Goal: Task Accomplishment & Management: Manage account settings

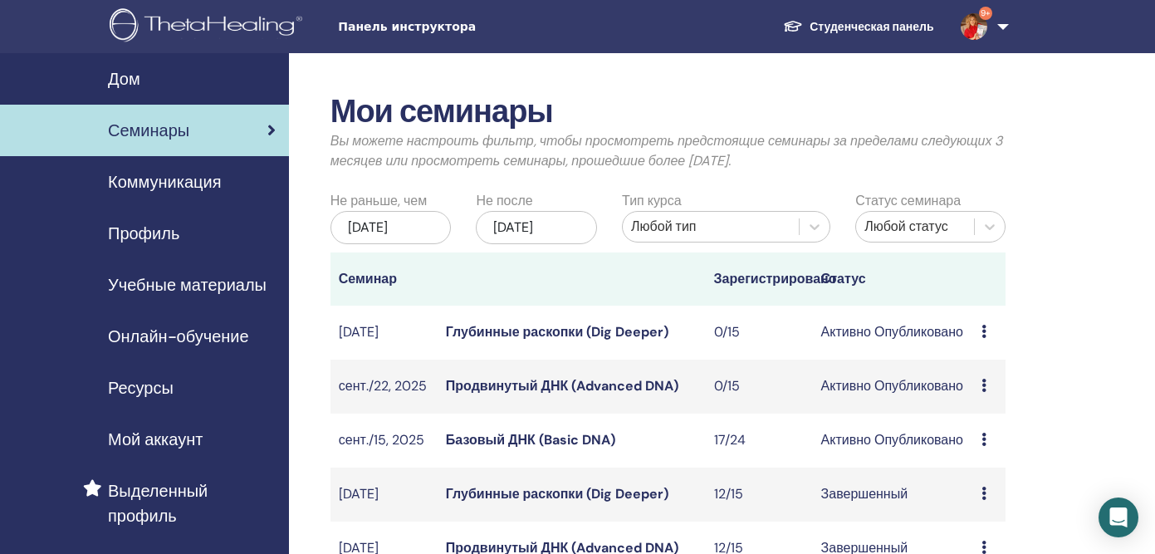
click at [524, 449] on link "Базовый ДНК (Basic DNA)" at bounding box center [530, 439] width 169 height 17
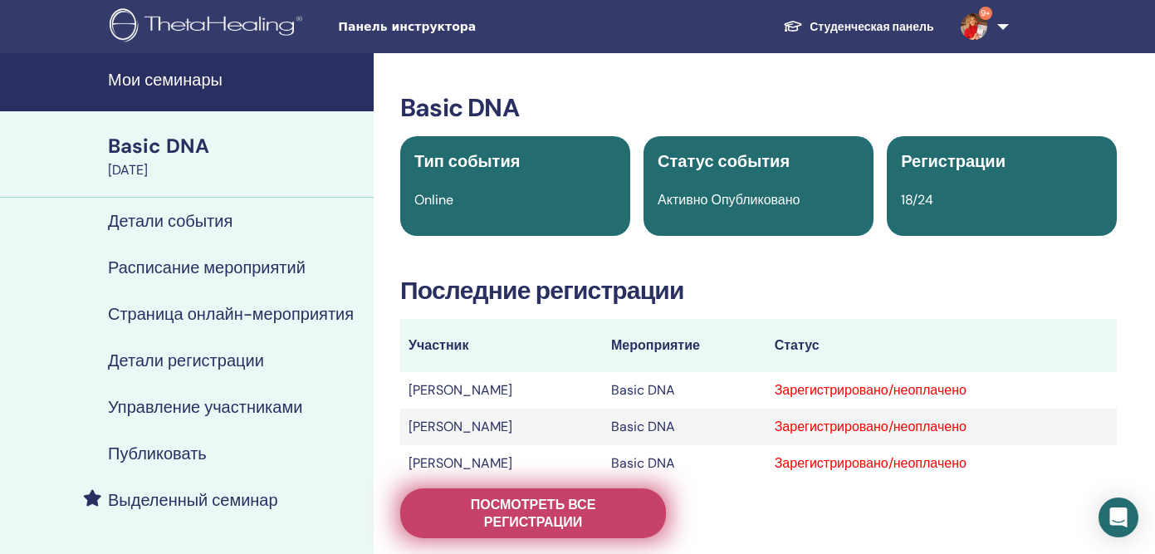
click at [489, 508] on span "Посмотреть все регистрации" at bounding box center [533, 513] width 224 height 35
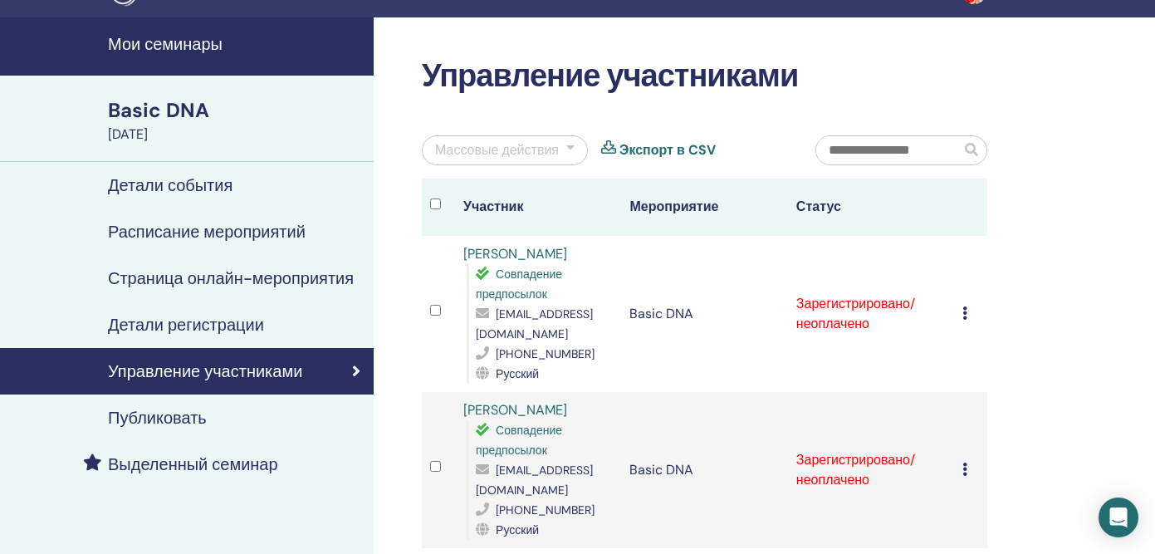
scroll to position [2, 0]
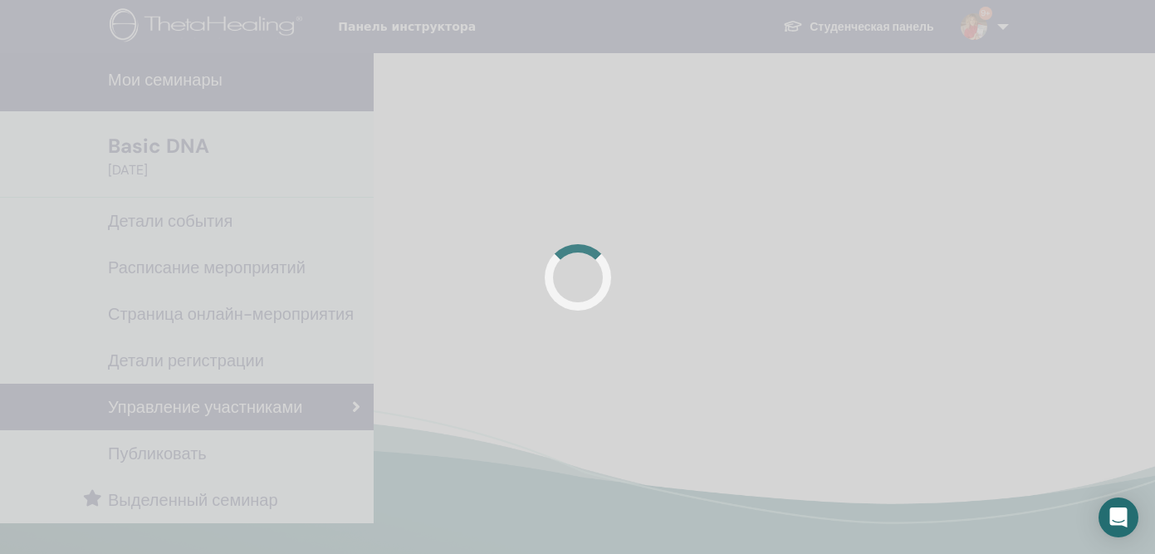
scroll to position [2, 0]
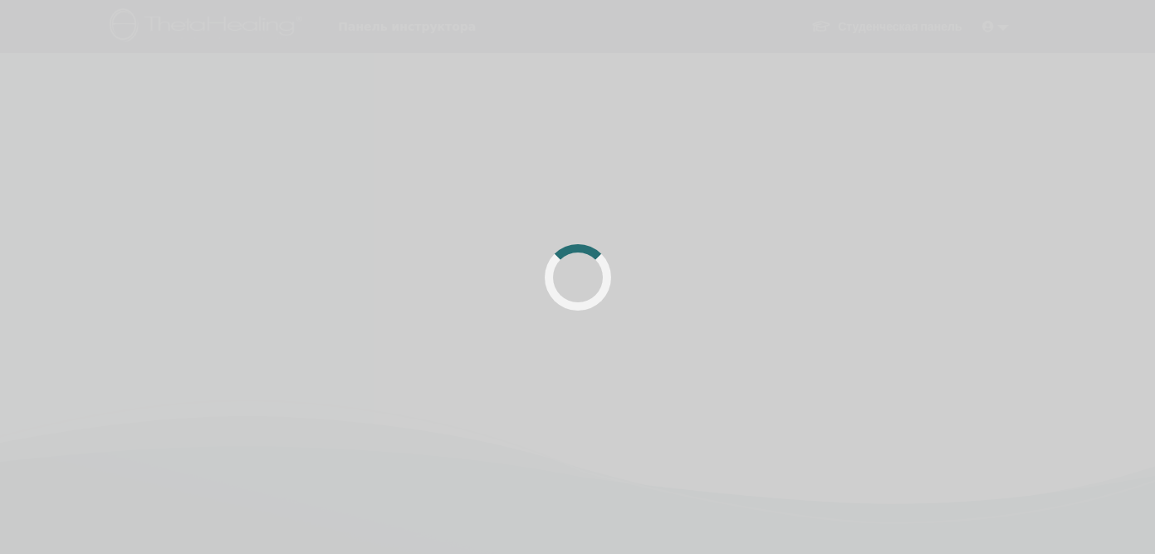
scroll to position [2, 0]
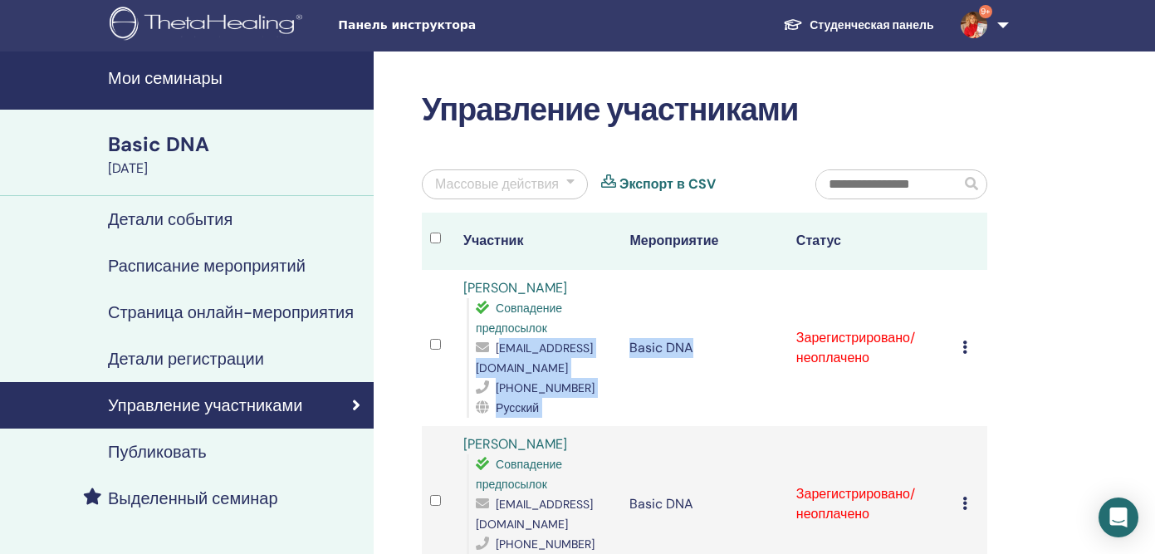
drag, startPoint x: 625, startPoint y: 370, endPoint x: 481, endPoint y: 370, distance: 143.7
click at [480, 370] on tr "[PERSON_NAME] Совпадение предпосылок [EMAIL_ADDRESS][DOMAIN_NAME] [PHONE_NUMBER…" at bounding box center [705, 348] width 566 height 156
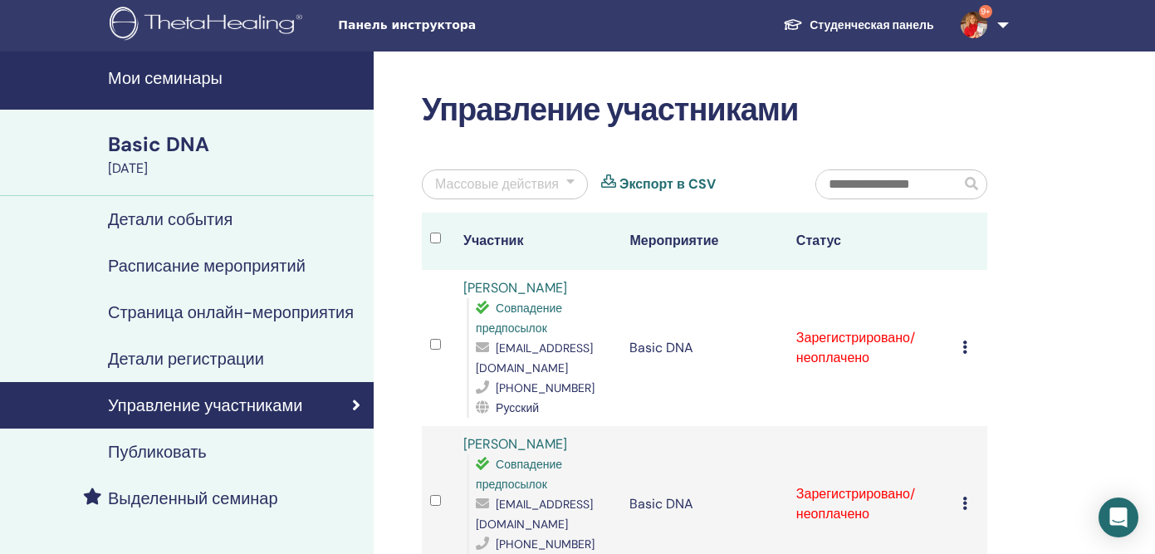
click at [435, 373] on td at bounding box center [438, 348] width 33 height 156
click at [485, 369] on span "[EMAIL_ADDRESS][DOMAIN_NAME]" at bounding box center [534, 358] width 117 height 35
click at [486, 369] on span "[EMAIL_ADDRESS][DOMAIN_NAME]" at bounding box center [534, 358] width 117 height 35
click at [482, 369] on span "[EMAIL_ADDRESS][DOMAIN_NAME]" at bounding box center [534, 358] width 117 height 35
drag, startPoint x: 477, startPoint y: 369, endPoint x: 613, endPoint y: 371, distance: 136.2
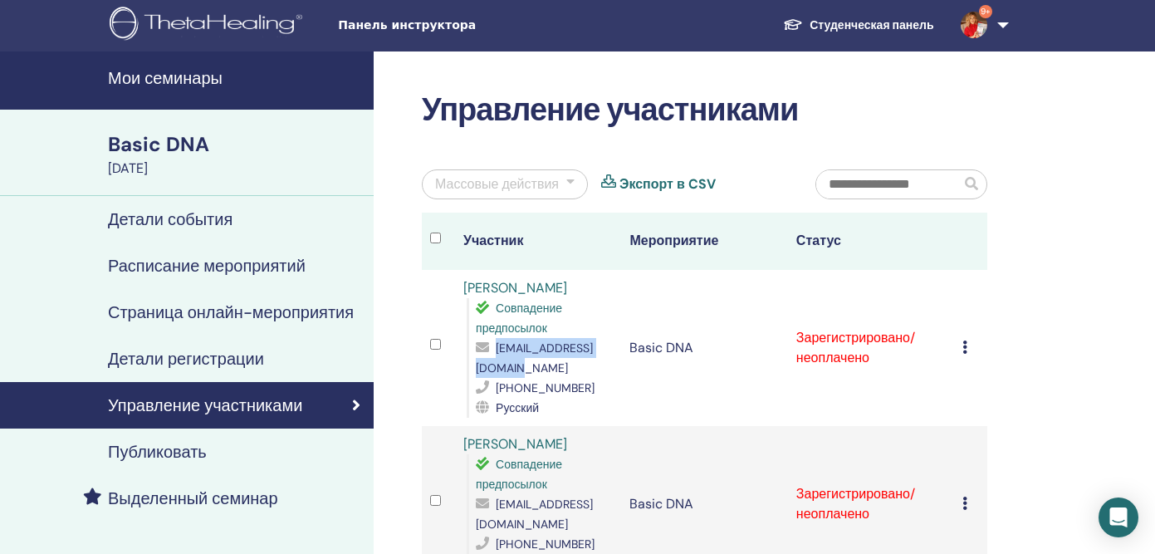
click at [593, 371] on span "sakuradas108@gmail.com" at bounding box center [534, 358] width 117 height 35
copy span "sakuradas108@gmail.com"
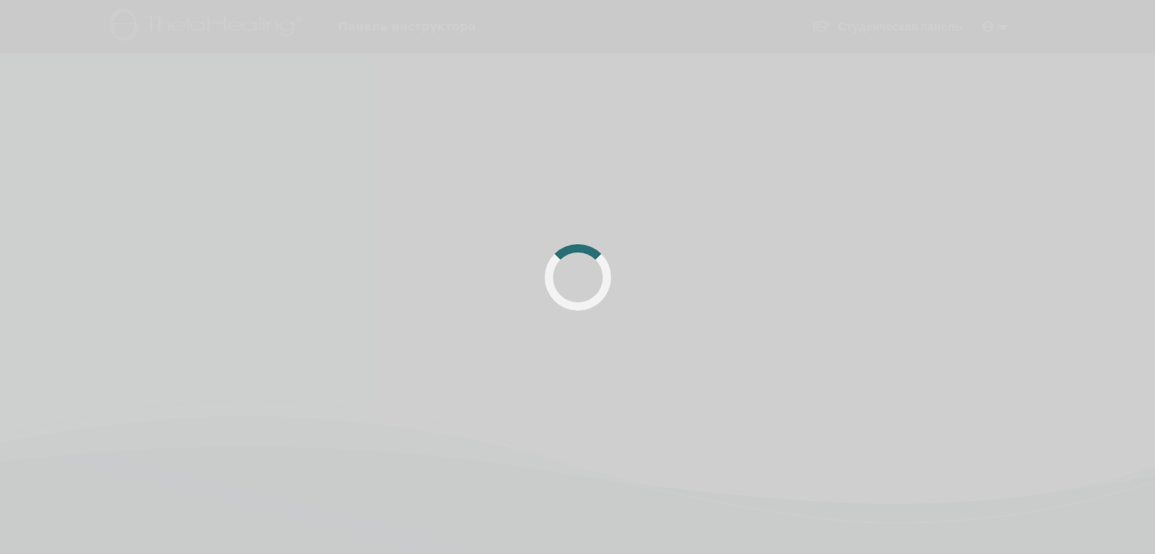
scroll to position [2, 0]
